Goal: Task Accomplishment & Management: Manage account settings

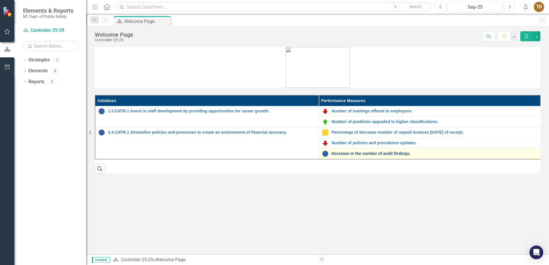
click at [378, 152] on link "Decrease in the number of audit findings." at bounding box center [436, 154] width 208 height 4
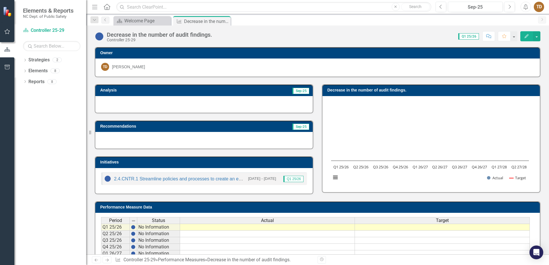
scroll to position [37, 0]
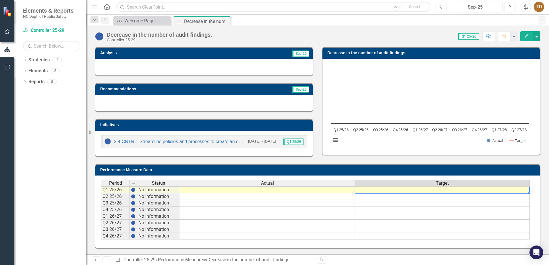
click at [431, 190] on td at bounding box center [442, 190] width 175 height 7
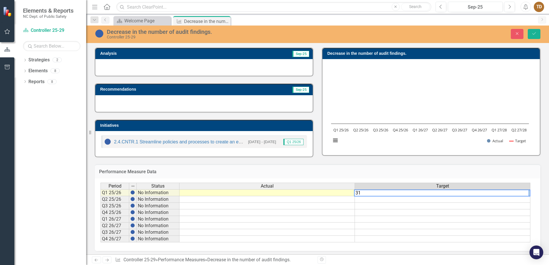
type textarea "31"
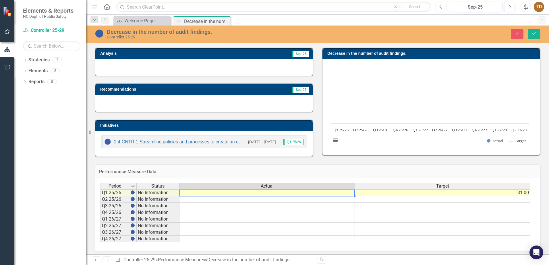
click at [322, 195] on td at bounding box center [267, 193] width 175 height 7
click at [292, 202] on td at bounding box center [267, 199] width 175 height 7
click at [281, 193] on td at bounding box center [267, 193] width 175 height 7
type textarea "21"
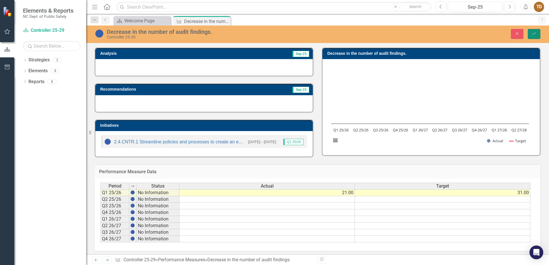
click at [534, 33] on icon "Save" at bounding box center [534, 34] width 5 height 4
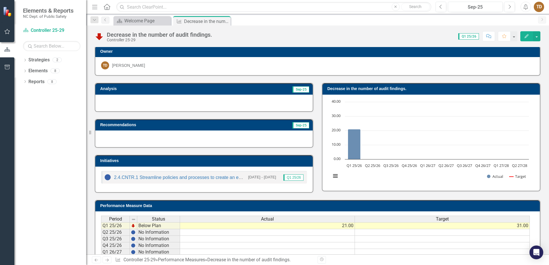
scroll to position [0, 0]
